Goal: Task Accomplishment & Management: Complete application form

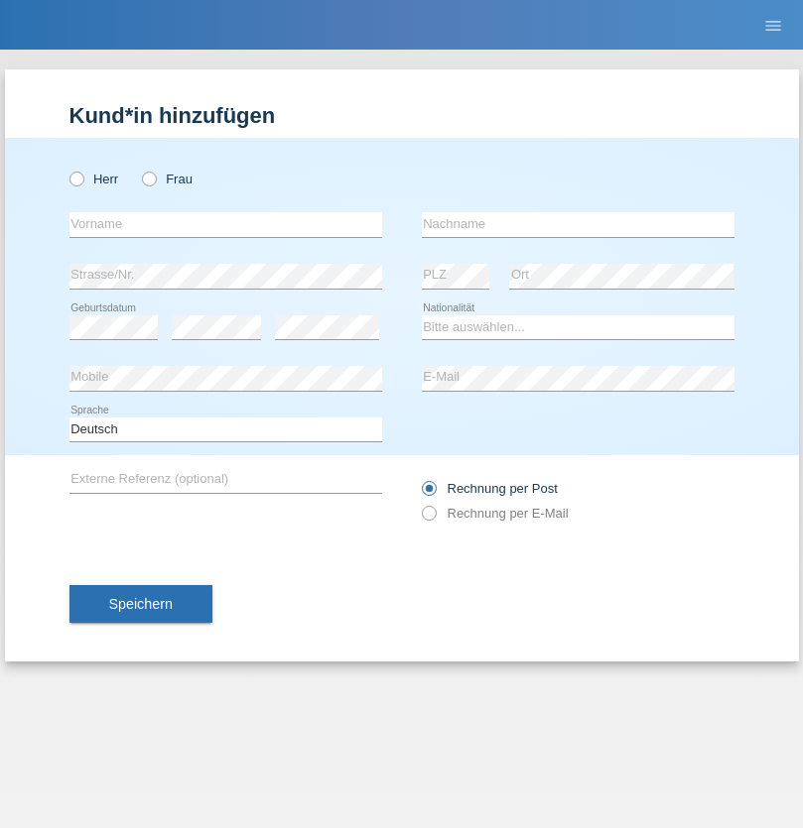
radio input "true"
click at [225, 224] on input "text" at bounding box center [225, 224] width 312 height 25
type input "Flavius"
click at [577, 224] on input "text" at bounding box center [578, 224] width 312 height 25
type input "Ginga"
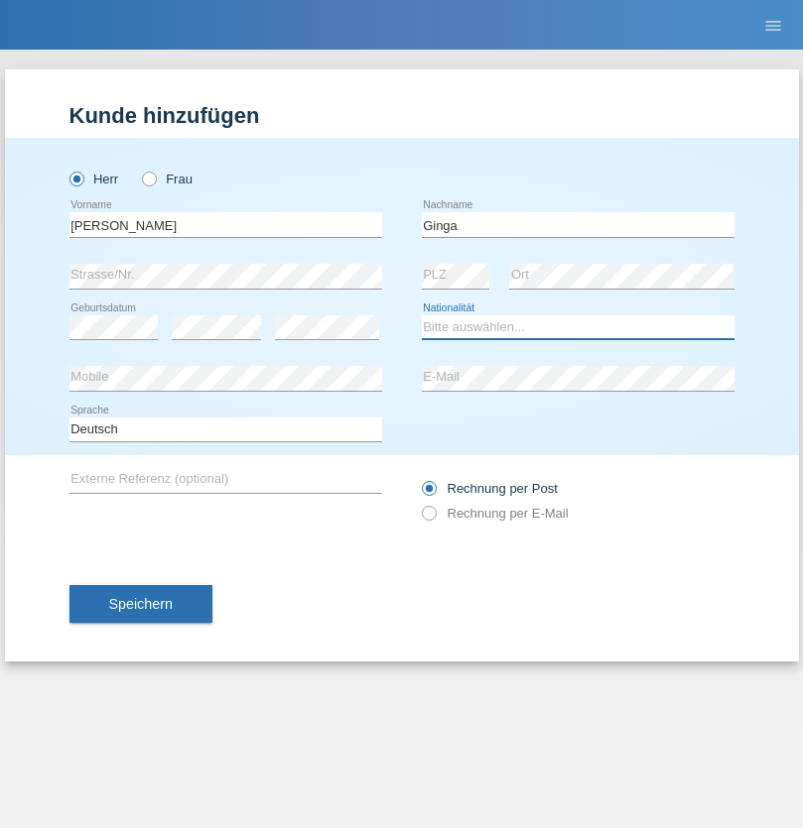
select select "RO"
select select "C"
select select "02"
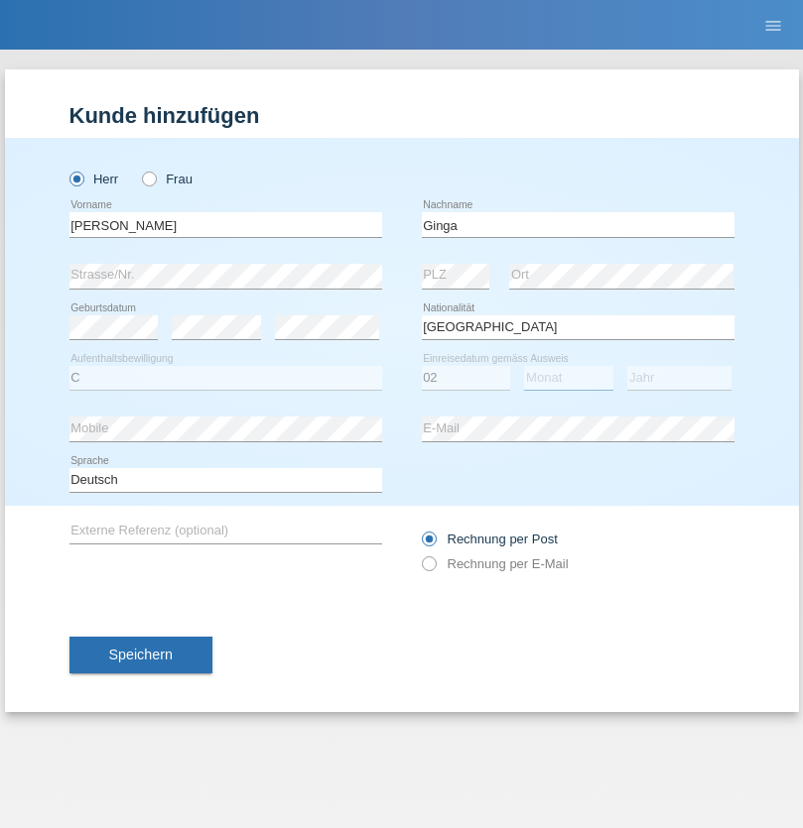
select select "01"
select select "2021"
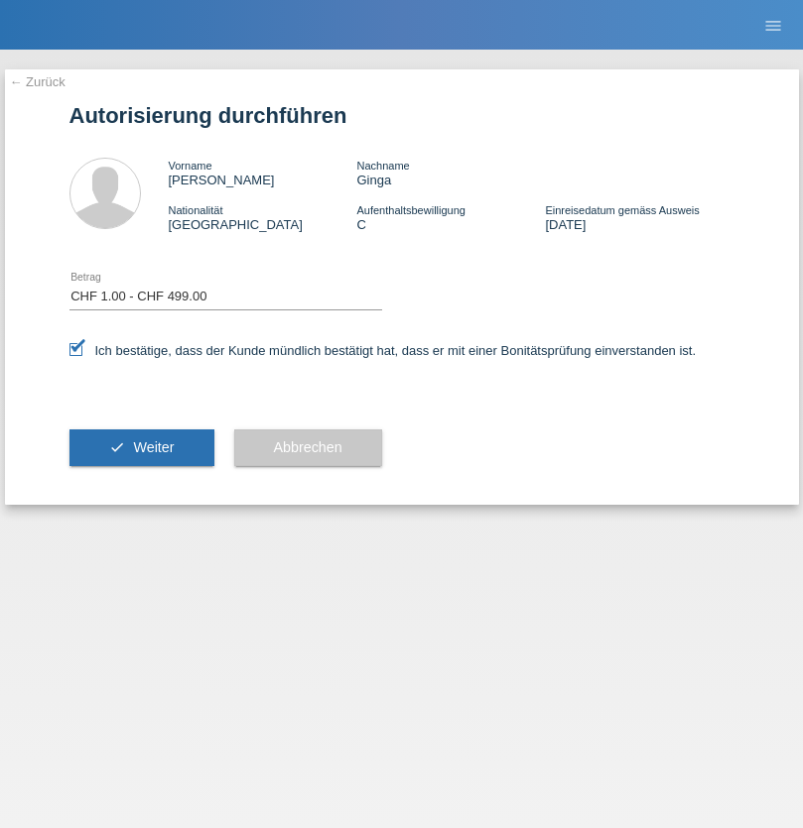
select select "1"
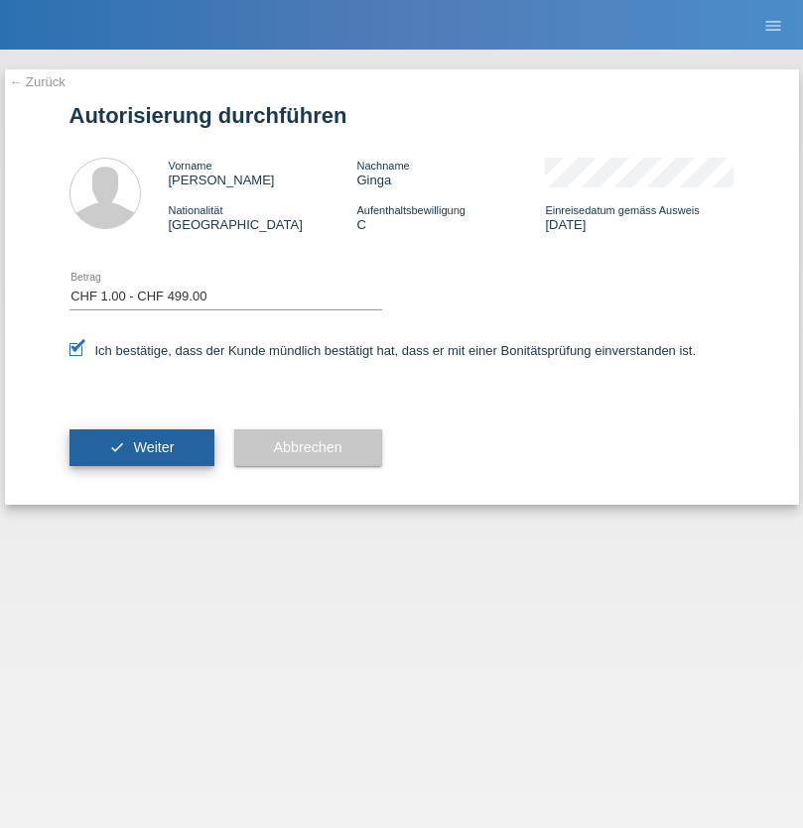
click at [141, 447] on span "Weiter" at bounding box center [153, 447] width 41 height 16
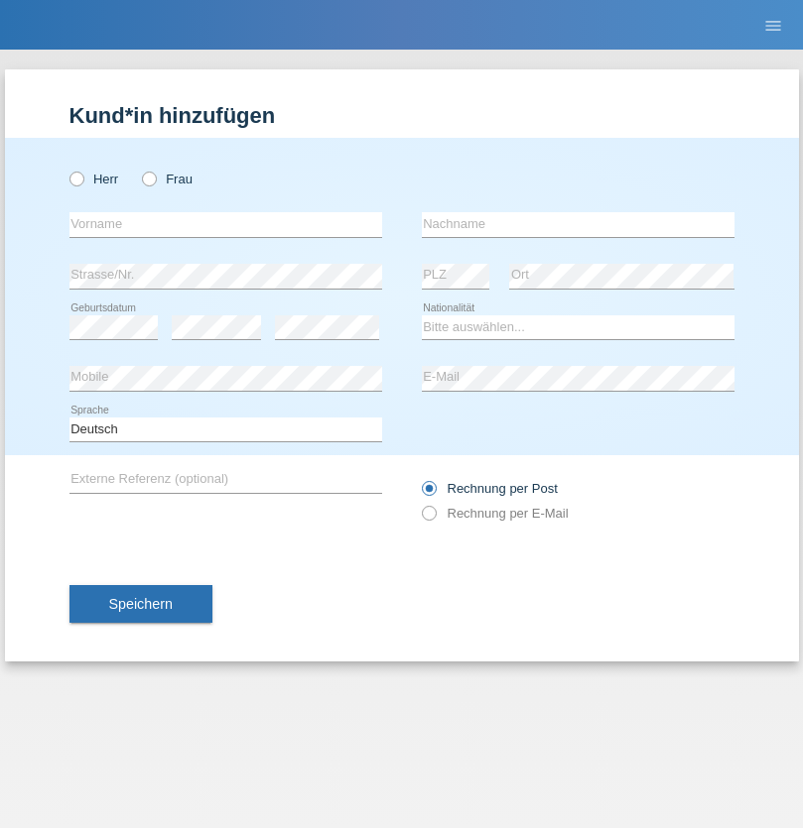
radio input "true"
click at [225, 224] on input "text" at bounding box center [225, 224] width 312 height 25
type input "[PERSON_NAME]"
click at [577, 224] on input "text" at bounding box center [578, 224] width 312 height 25
type input "Tekweme"
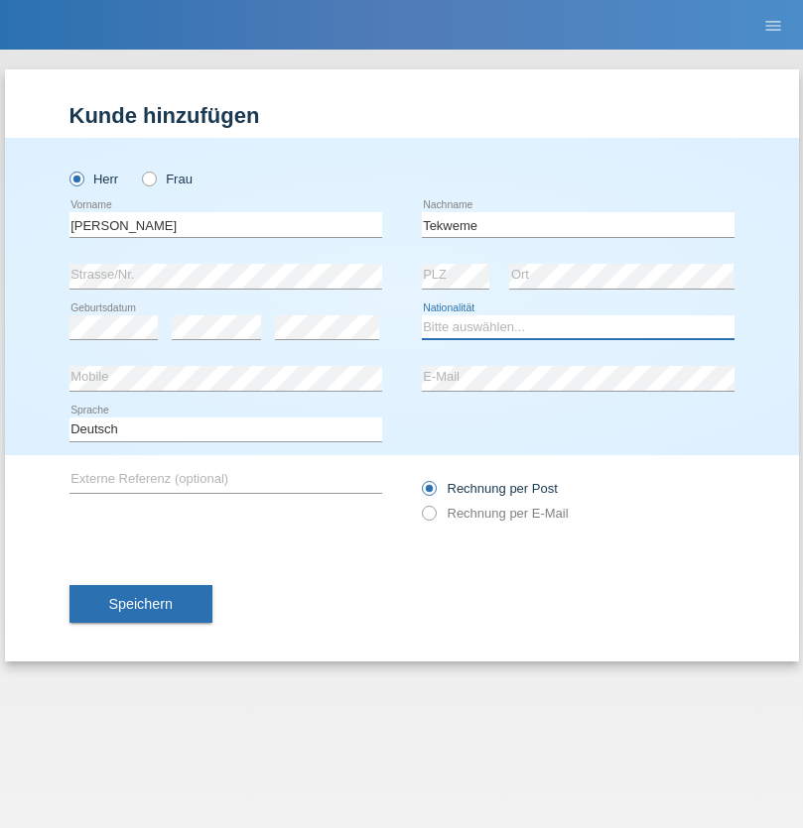
select select "CG"
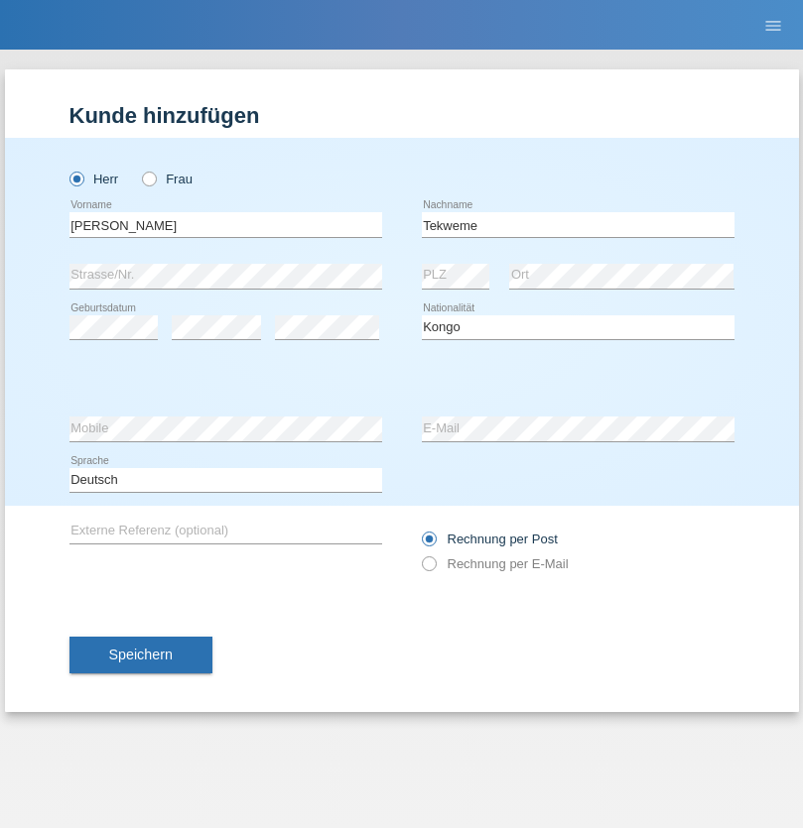
select select "C"
select select "22"
select select "06"
select select "2002"
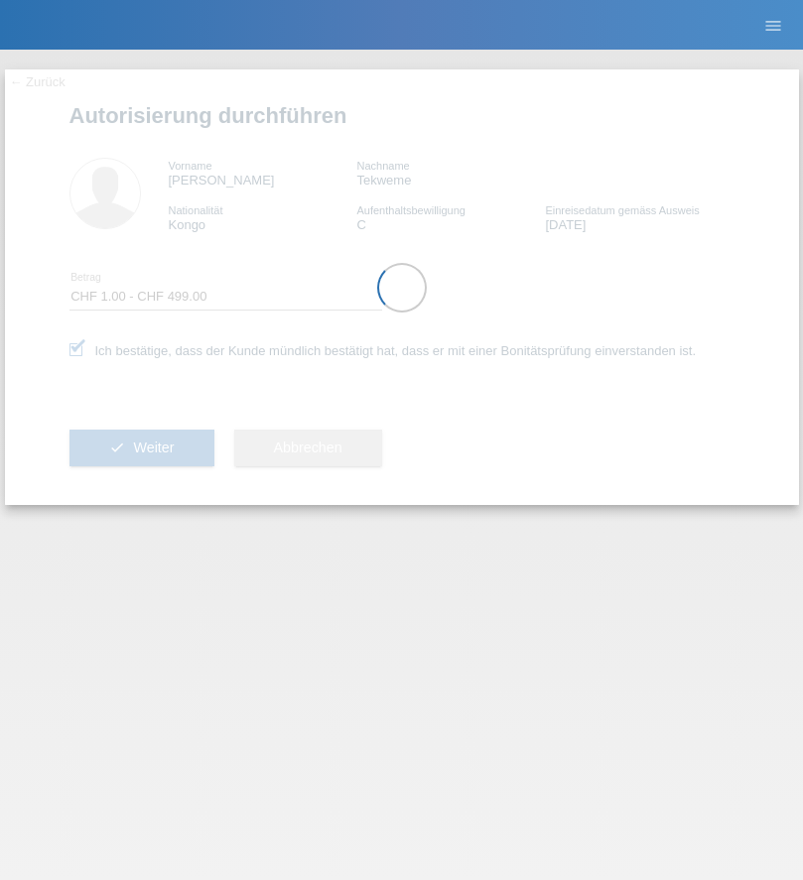
select select "1"
